Goal: Information Seeking & Learning: Find specific fact

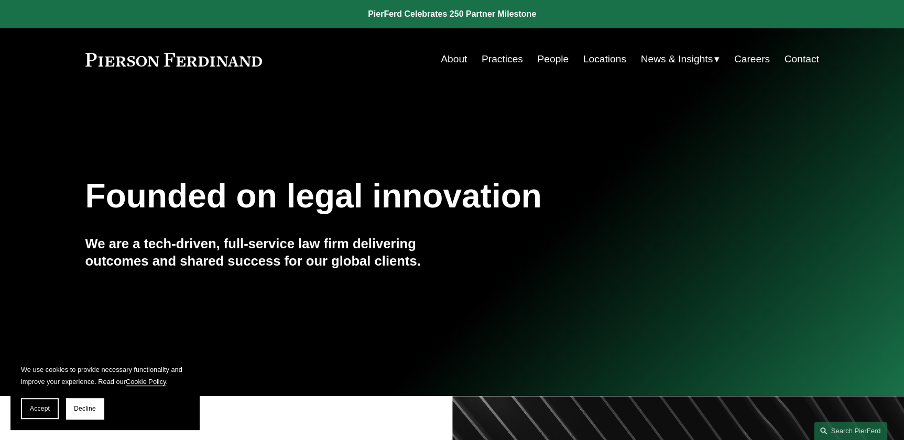
click at [548, 56] on link "People" at bounding box center [552, 59] width 31 height 20
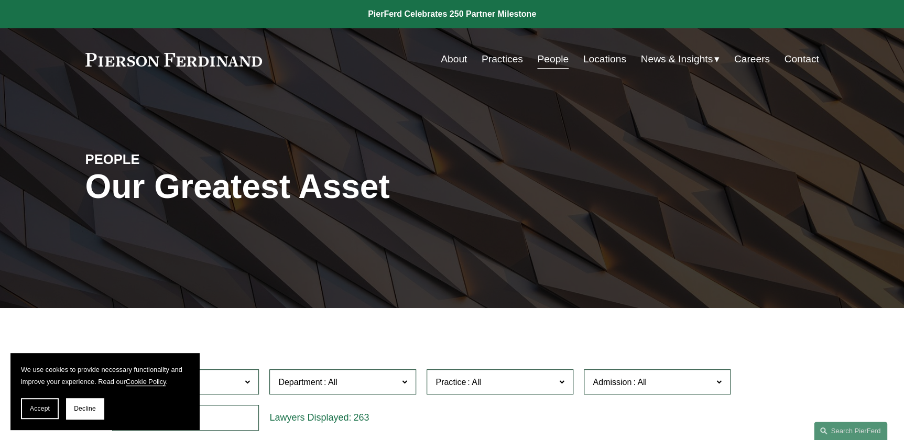
scroll to position [267, 0]
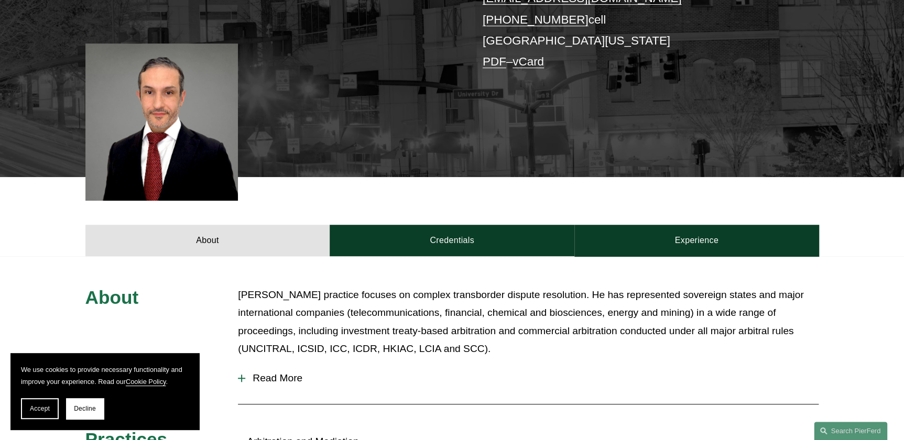
scroll to position [286, 0]
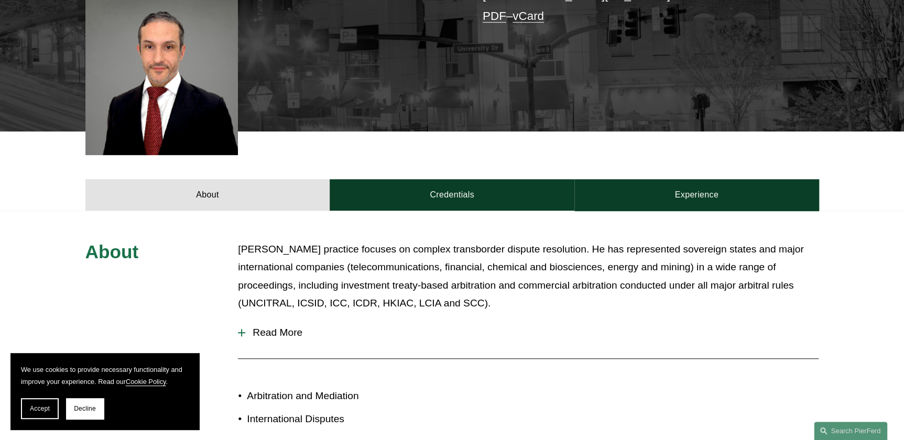
click at [240, 335] on div at bounding box center [241, 332] width 7 height 7
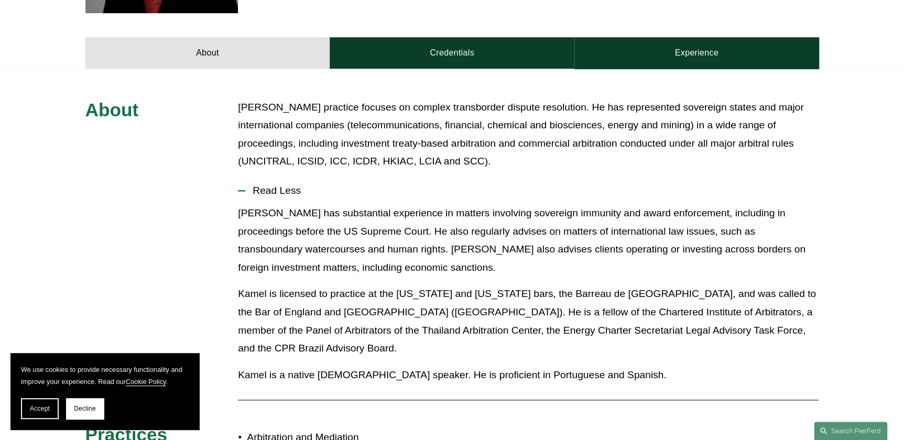
scroll to position [429, 0]
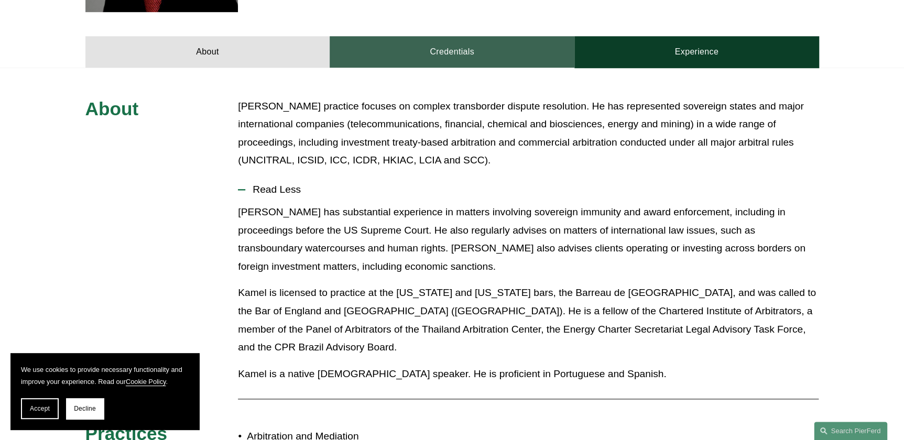
click at [456, 47] on link "Credentials" at bounding box center [452, 51] width 245 height 31
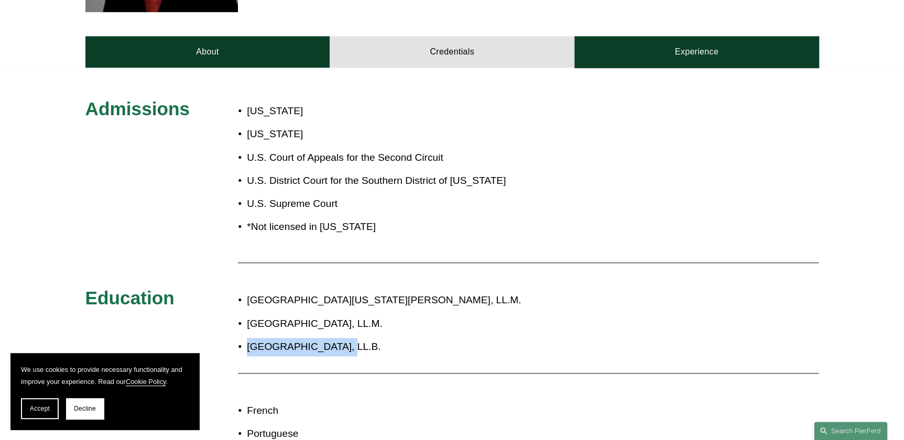
drag, startPoint x: 331, startPoint y: 346, endPoint x: 248, endPoint y: 346, distance: 82.8
click at [248, 346] on p "[GEOGRAPHIC_DATA], LL.B." at bounding box center [487, 347] width 480 height 18
copy p "[GEOGRAPHIC_DATA]"
drag, startPoint x: 367, startPoint y: 324, endPoint x: 249, endPoint y: 326, distance: 117.9
click at [249, 326] on p "[GEOGRAPHIC_DATA], LL.M." at bounding box center [487, 324] width 480 height 18
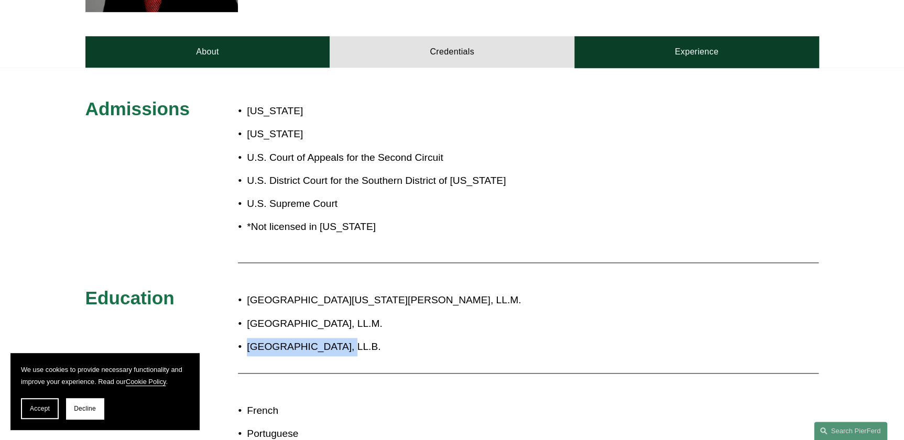
copy p "[GEOGRAPHIC_DATA]"
click at [481, 230] on p "*Not licensed in [US_STATE]" at bounding box center [380, 227] width 266 height 18
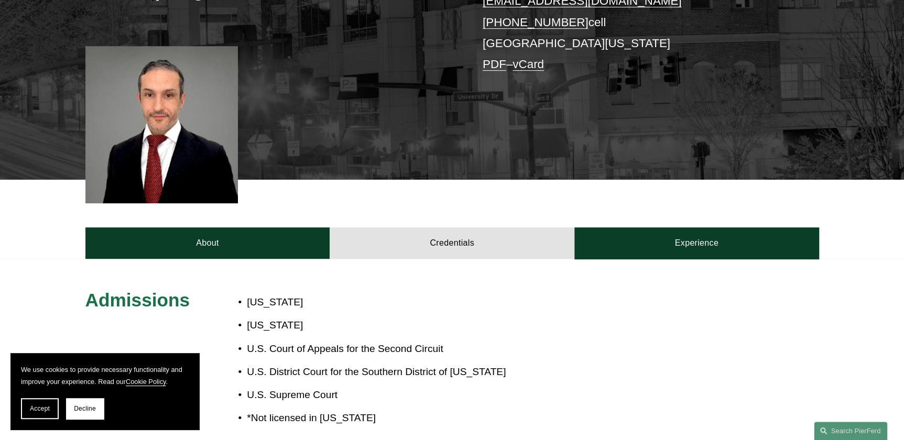
scroll to position [238, 0]
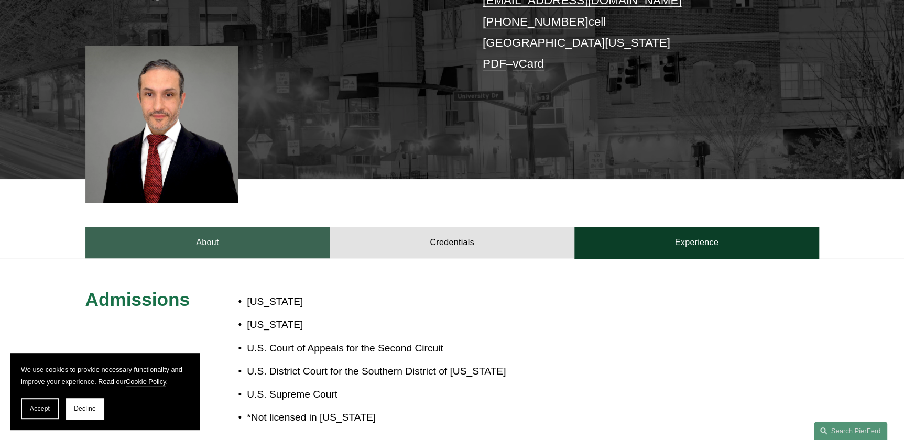
click at [199, 243] on link "About" at bounding box center [207, 242] width 245 height 31
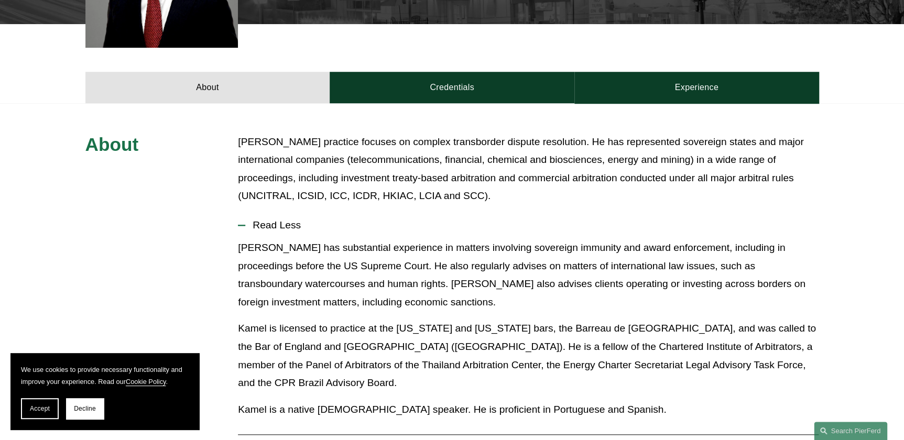
scroll to position [476, 0]
